Goal: Information Seeking & Learning: Learn about a topic

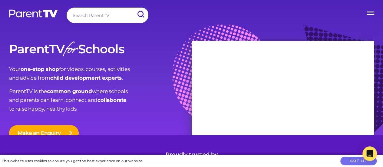
click at [368, 13] on label "Open Menu" at bounding box center [371, 12] width 24 height 24
click at [0, 0] on input "Open Menu" at bounding box center [0, 0] width 0 height 0
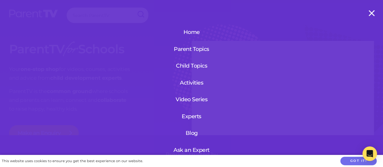
scroll to position [73, 0]
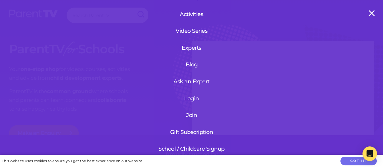
click at [191, 92] on link "Login" at bounding box center [191, 99] width 72 height 16
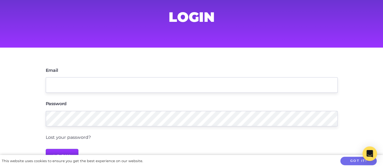
scroll to position [58, 0]
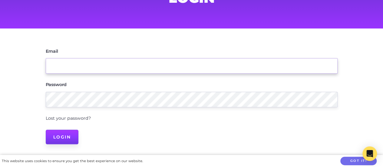
type input "[PERSON_NAME][EMAIL_ADDRESS][DOMAIN_NAME]"
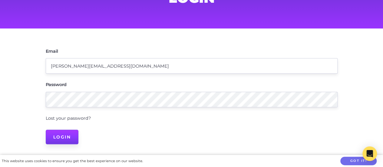
click at [65, 139] on input "Login" at bounding box center [62, 137] width 33 height 15
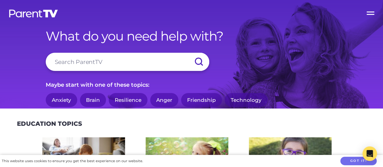
click at [370, 12] on label "Open Menu" at bounding box center [371, 12] width 24 height 24
click at [0, 0] on input "Open Menu" at bounding box center [0, 0] width 0 height 0
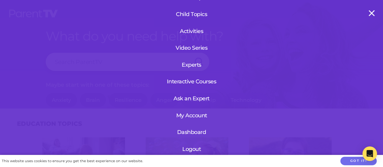
scroll to position [56, 0]
click at [202, 75] on link "Interactive Courses" at bounding box center [192, 82] width 56 height 16
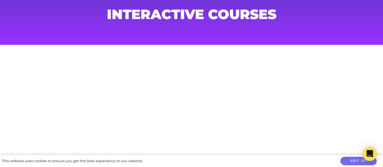
scroll to position [41, 0]
